Goal: Information Seeking & Learning: Learn about a topic

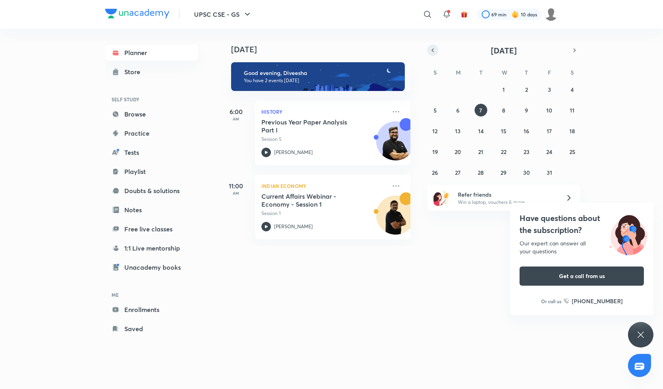
click at [434, 50] on icon "button" at bounding box center [433, 50] width 6 height 7
click at [438, 169] on abbr "28" at bounding box center [435, 173] width 6 height 8
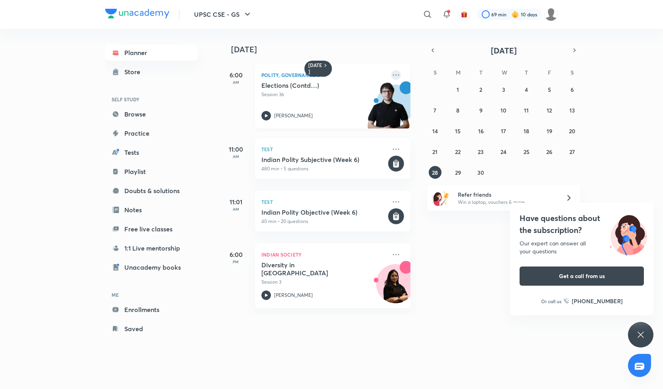
click at [391, 74] on icon at bounding box center [396, 75] width 10 height 10
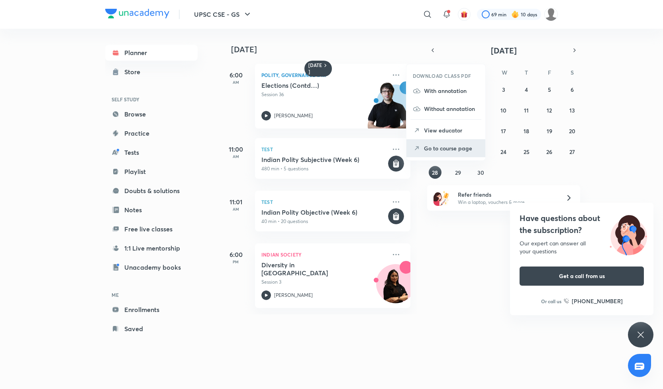
click at [442, 151] on p "Go to course page" at bounding box center [451, 148] width 55 height 8
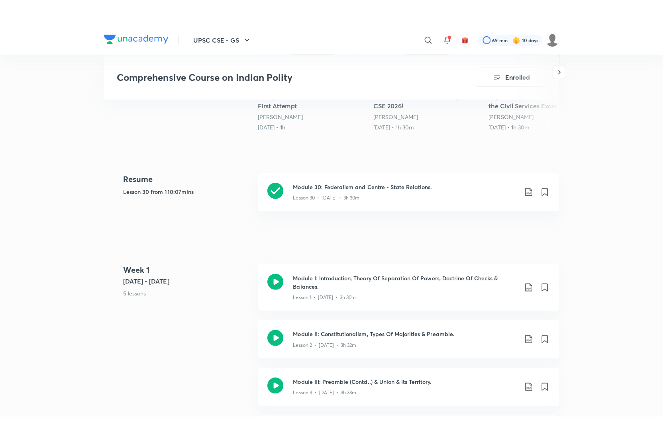
scroll to position [308, 0]
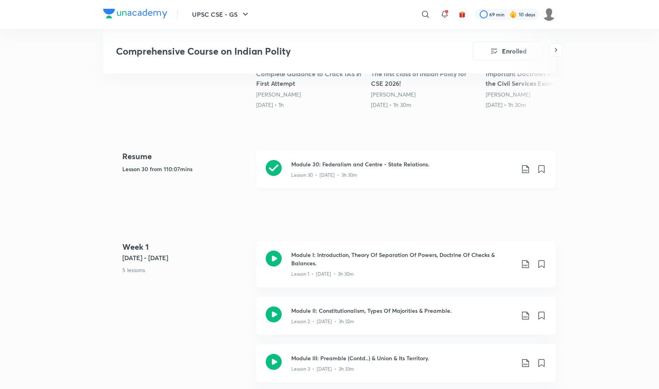
click at [319, 165] on h3 "Module 30: Federalism and Centre - State Relations." at bounding box center [402, 164] width 223 height 8
